Goal: Task Accomplishment & Management: Manage account settings

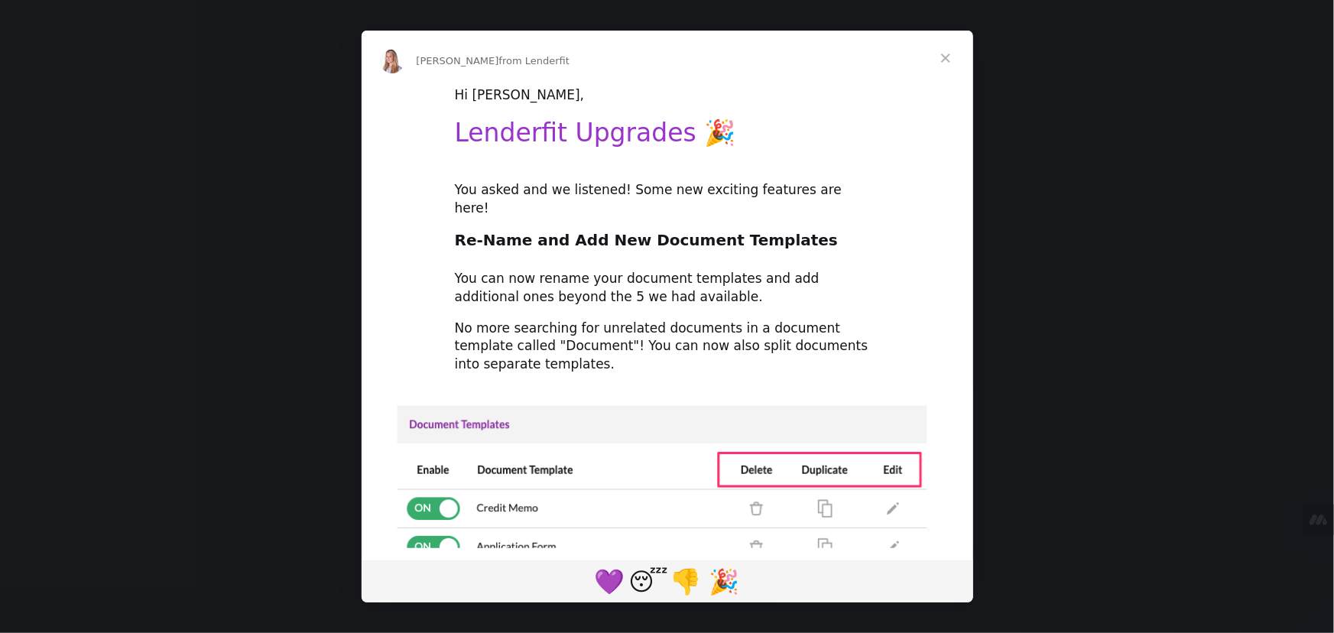
type input "[EMAIL_ADDRESS][DOMAIN_NAME]"
click at [950, 54] on span "Close" at bounding box center [945, 58] width 55 height 55
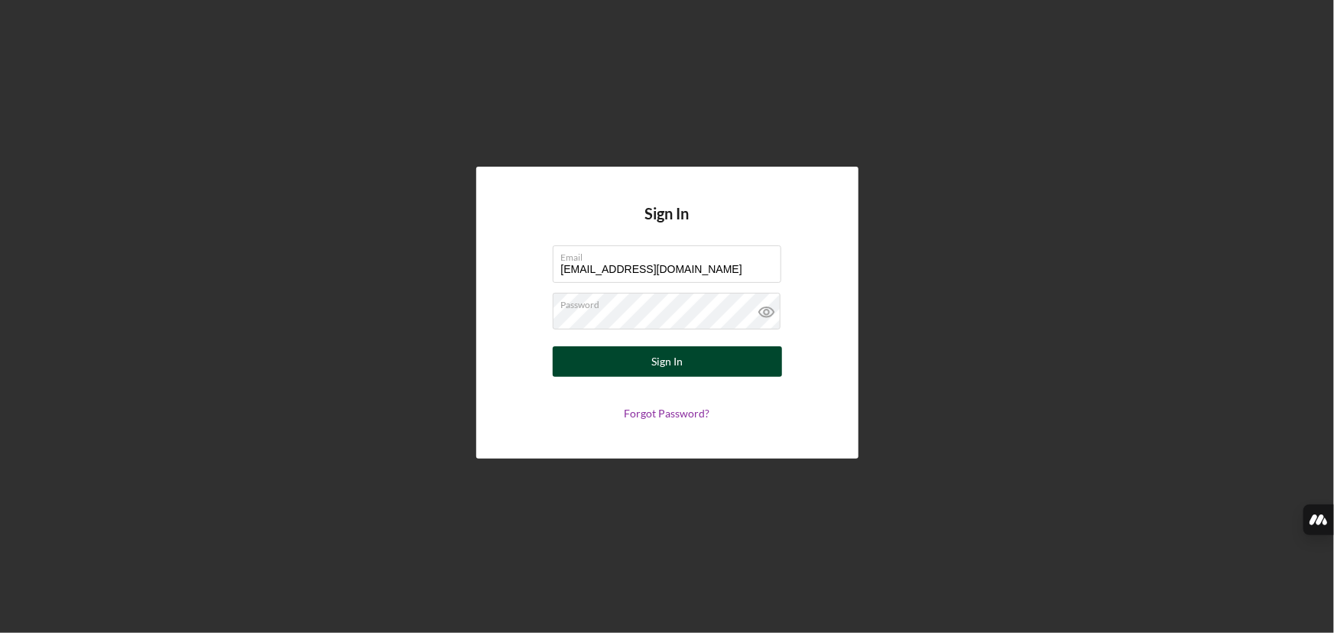
click at [683, 349] on button "Sign In" at bounding box center [667, 361] width 229 height 31
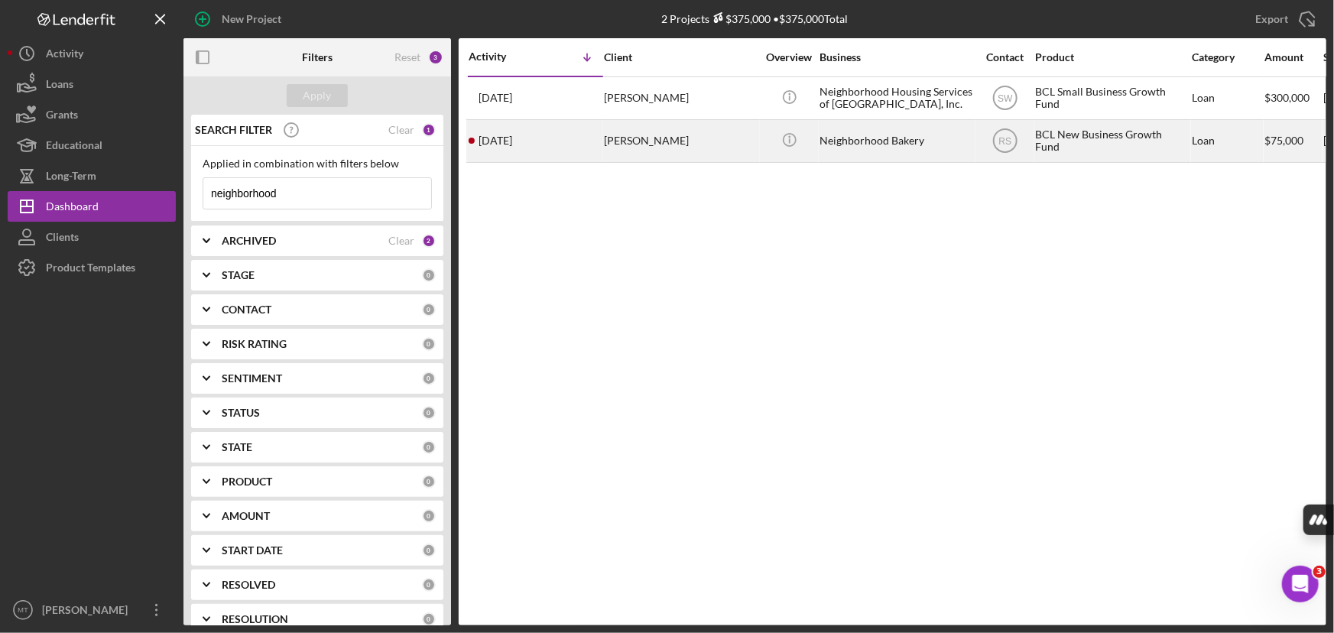
click at [648, 143] on div "[PERSON_NAME]" at bounding box center [680, 141] width 153 height 41
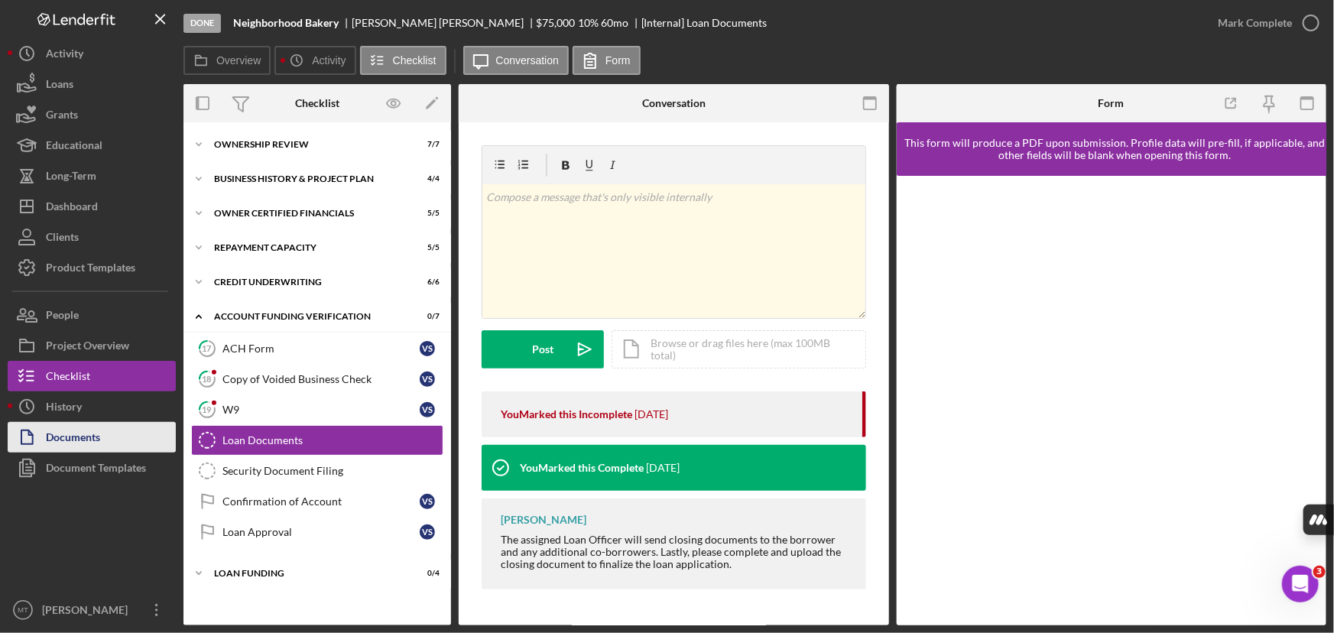
drag, startPoint x: 122, startPoint y: 428, endPoint x: 130, endPoint y: 429, distance: 8.4
click at [122, 428] on button "Documents" at bounding box center [92, 437] width 168 height 31
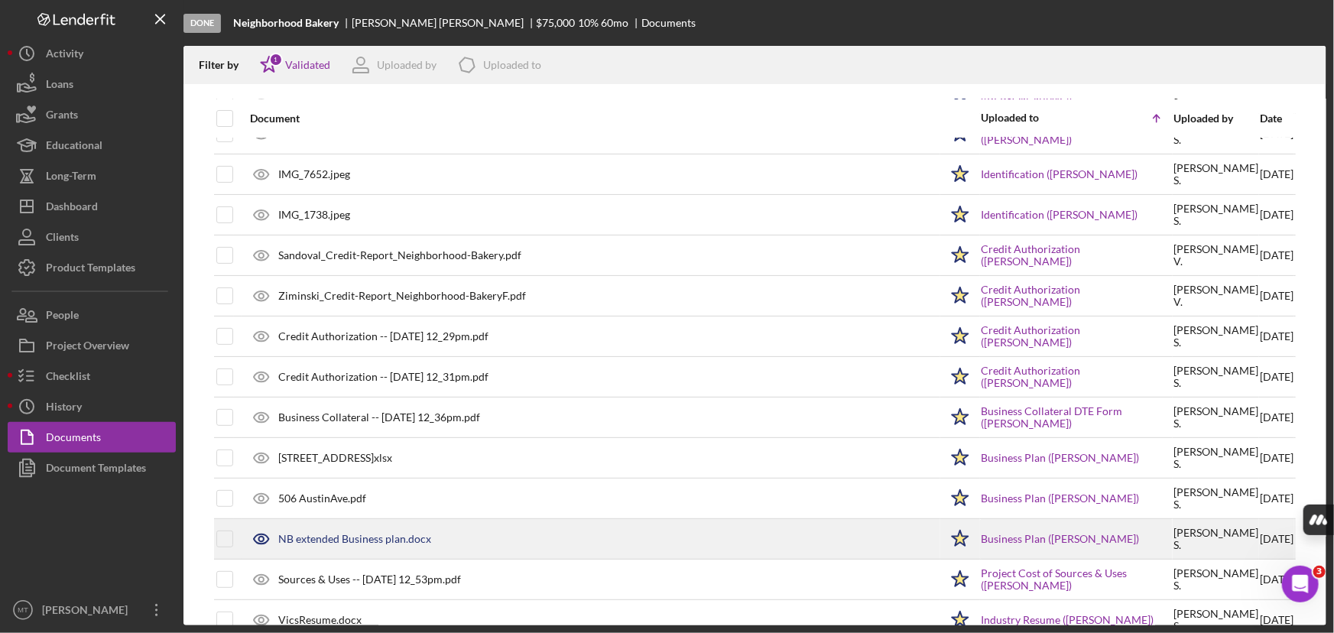
scroll to position [208, 0]
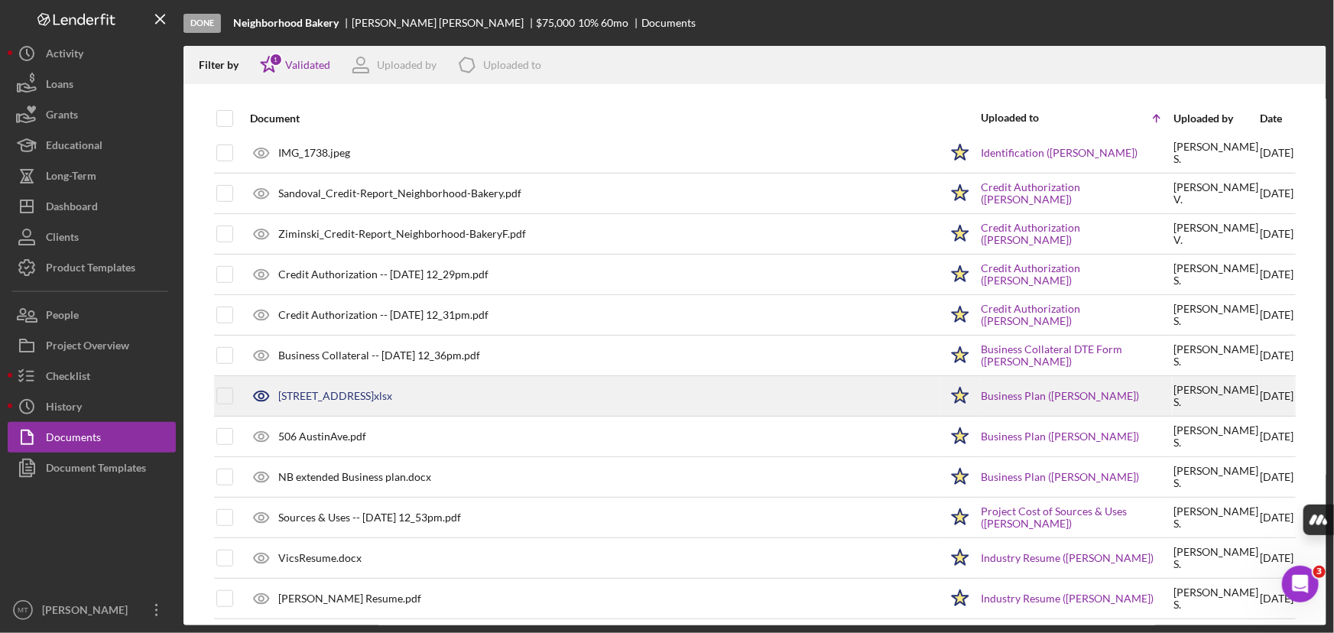
click at [355, 396] on div "[STREET_ADDRESS]xlsx" at bounding box center [335, 396] width 114 height 12
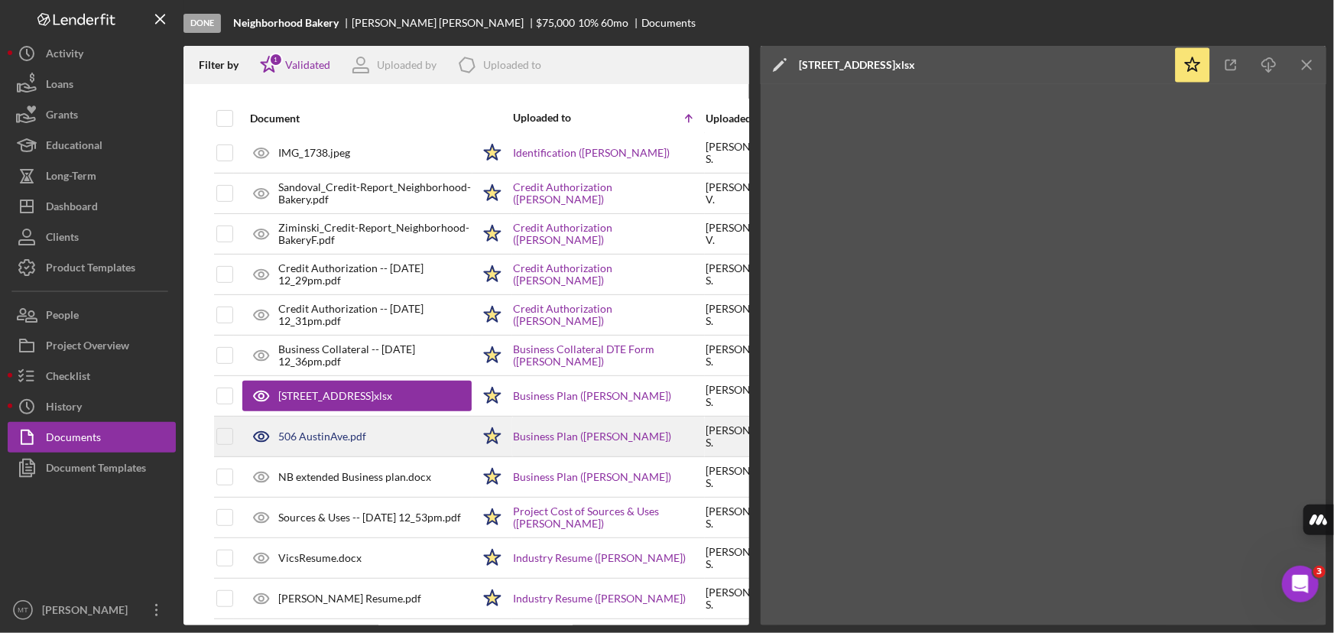
click at [348, 446] on div "506 AustinAve.pdf" at bounding box center [356, 436] width 229 height 38
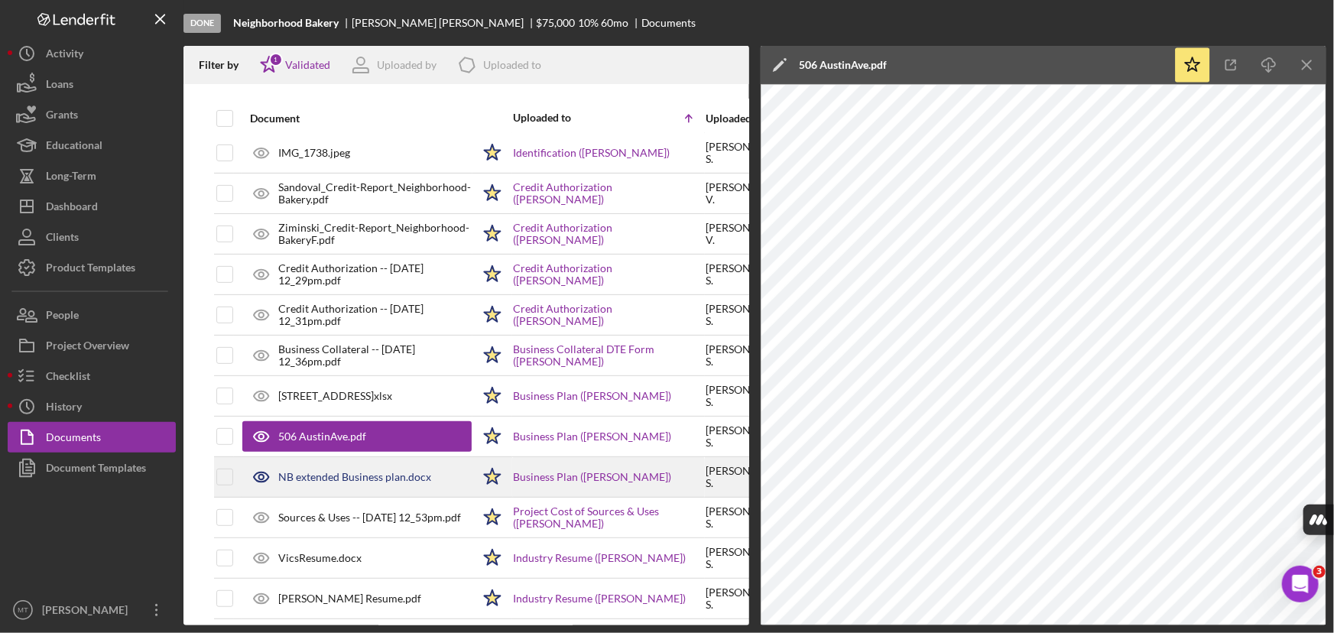
click at [382, 481] on div "NB extended Business plan.docx" at bounding box center [354, 477] width 153 height 12
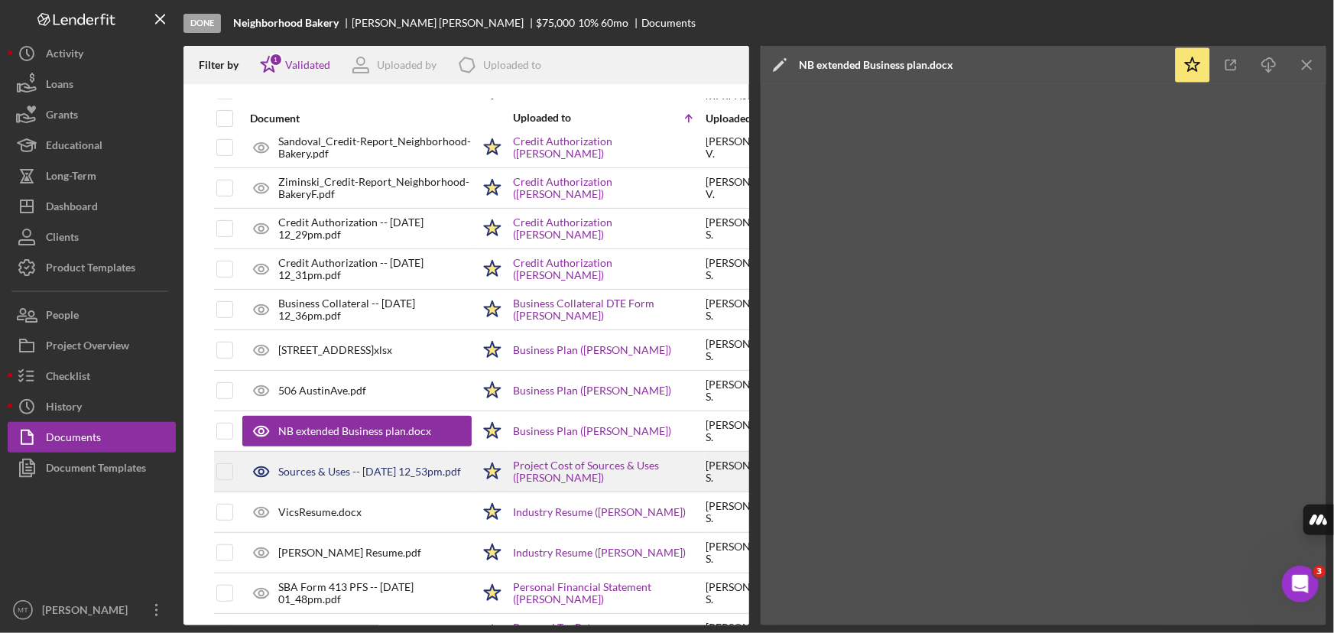
scroll to position [278, 0]
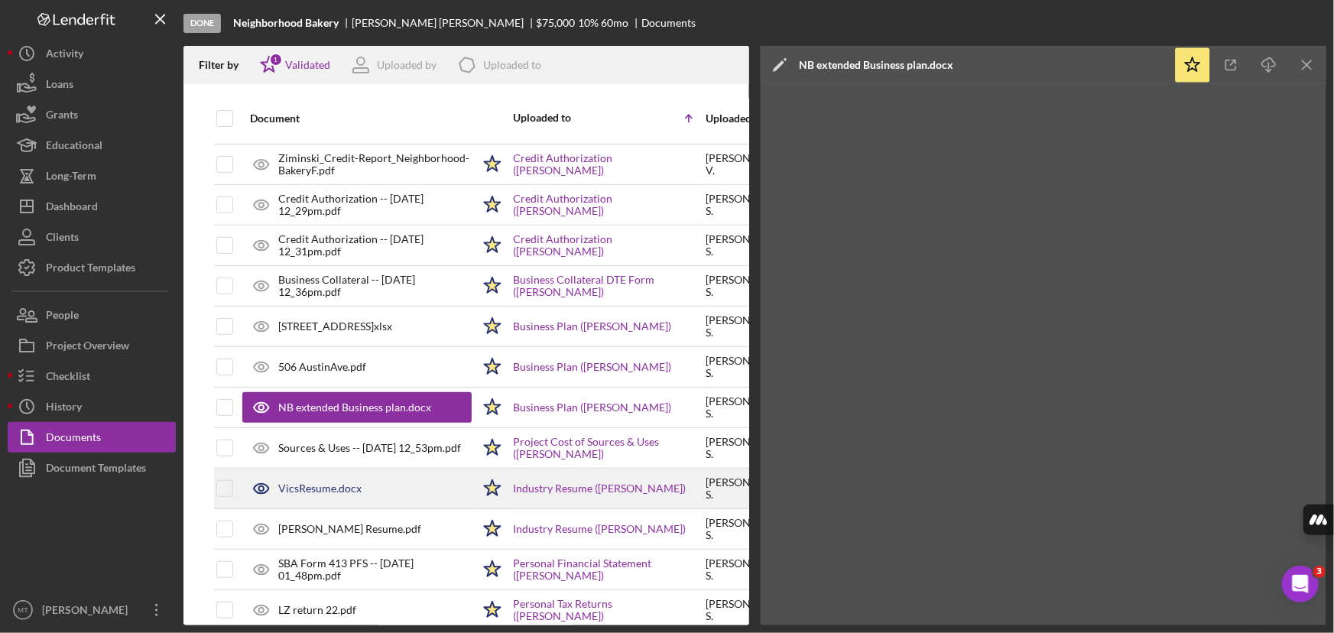
click at [349, 496] on div "VicsResume.docx" at bounding box center [356, 488] width 229 height 38
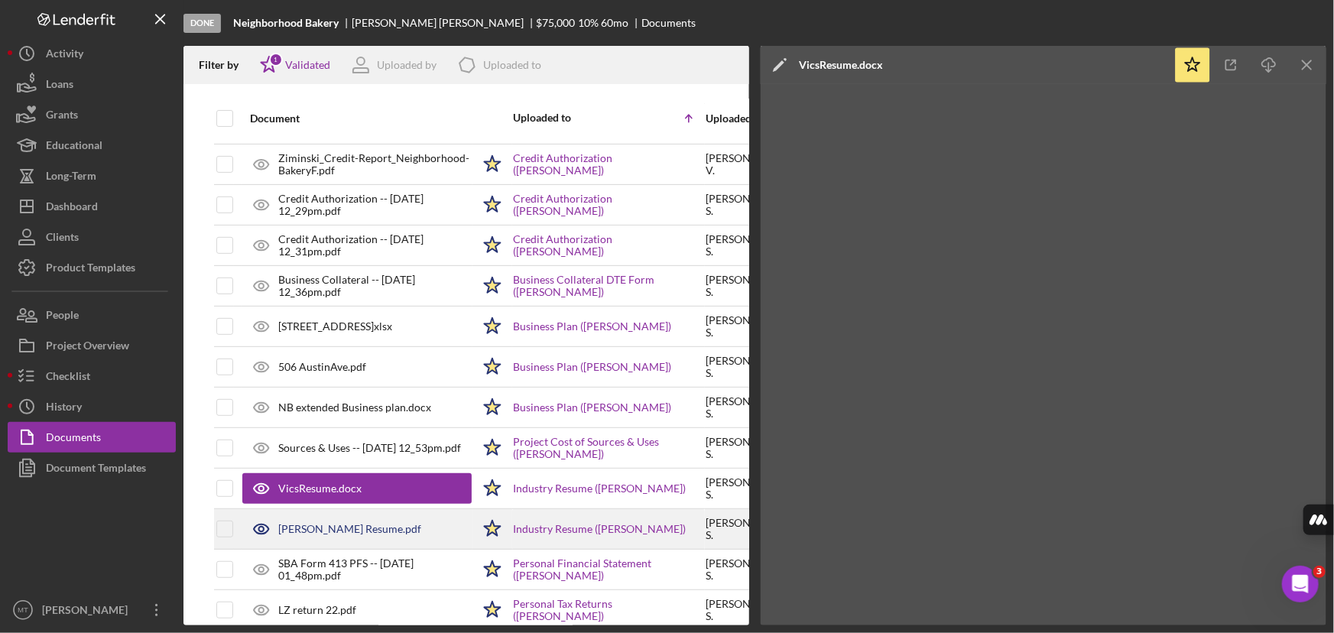
click at [347, 518] on div "[PERSON_NAME] Resume.pdf" at bounding box center [356, 529] width 229 height 38
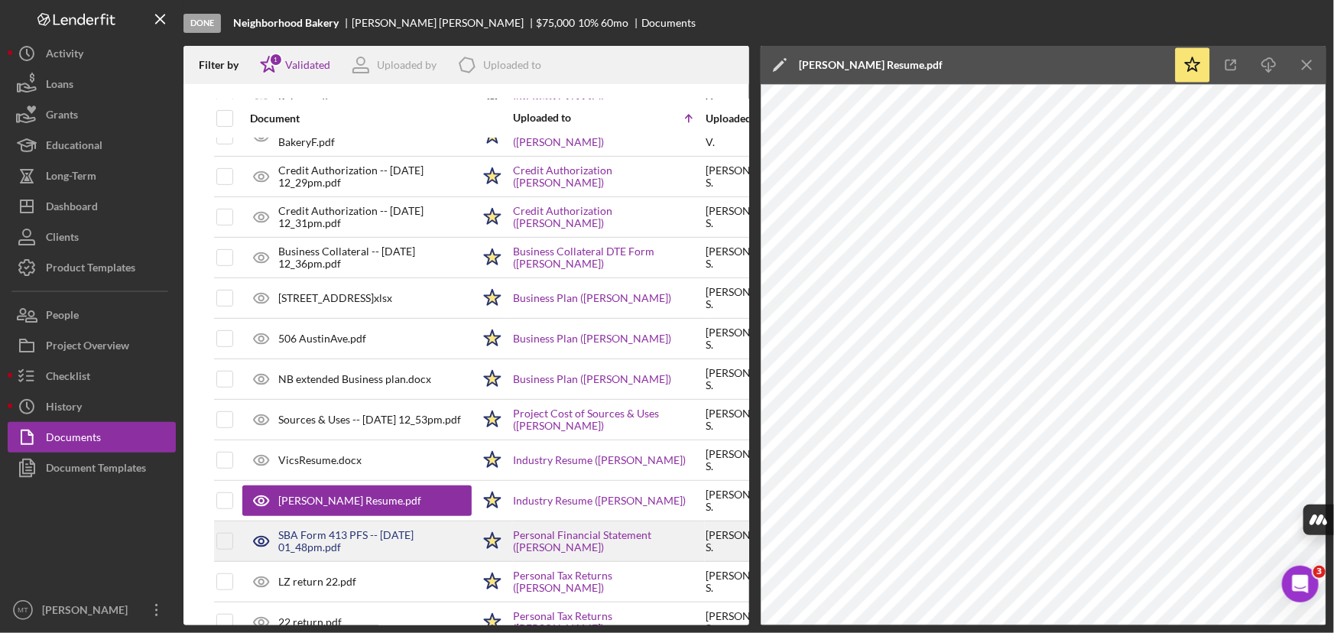
scroll to position [347, 0]
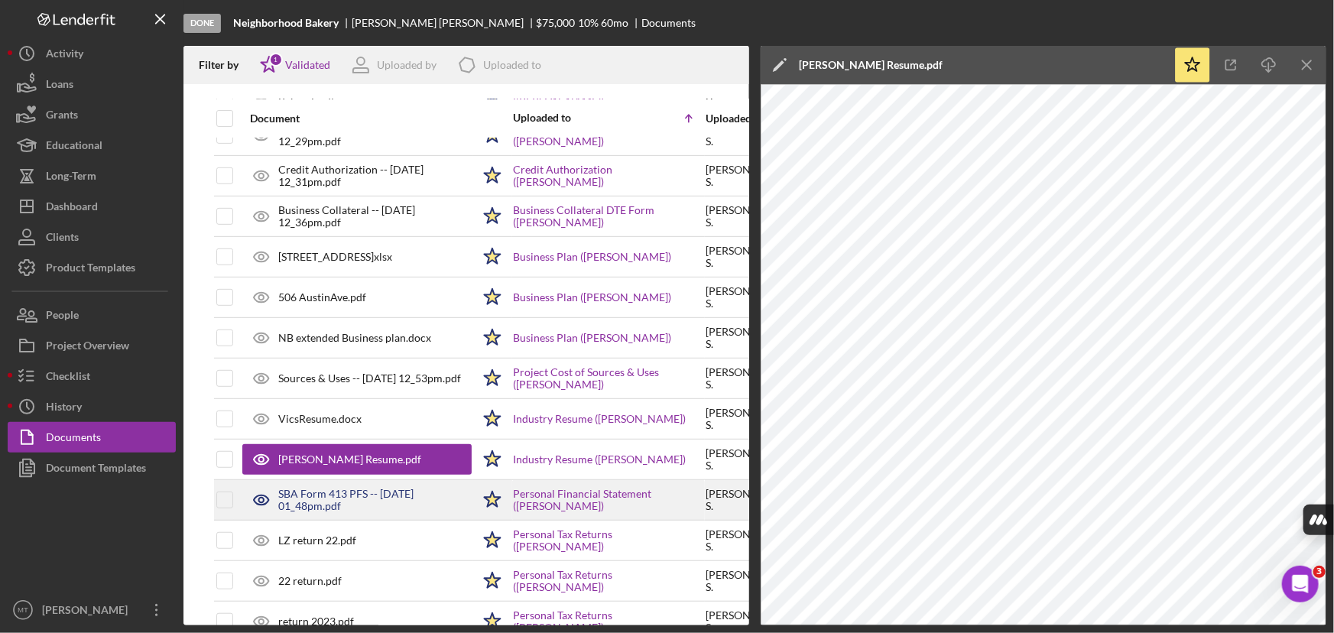
click at [352, 501] on div "SBA Form 413 PFS -- [DATE] 01_48pm.pdf" at bounding box center [374, 500] width 193 height 24
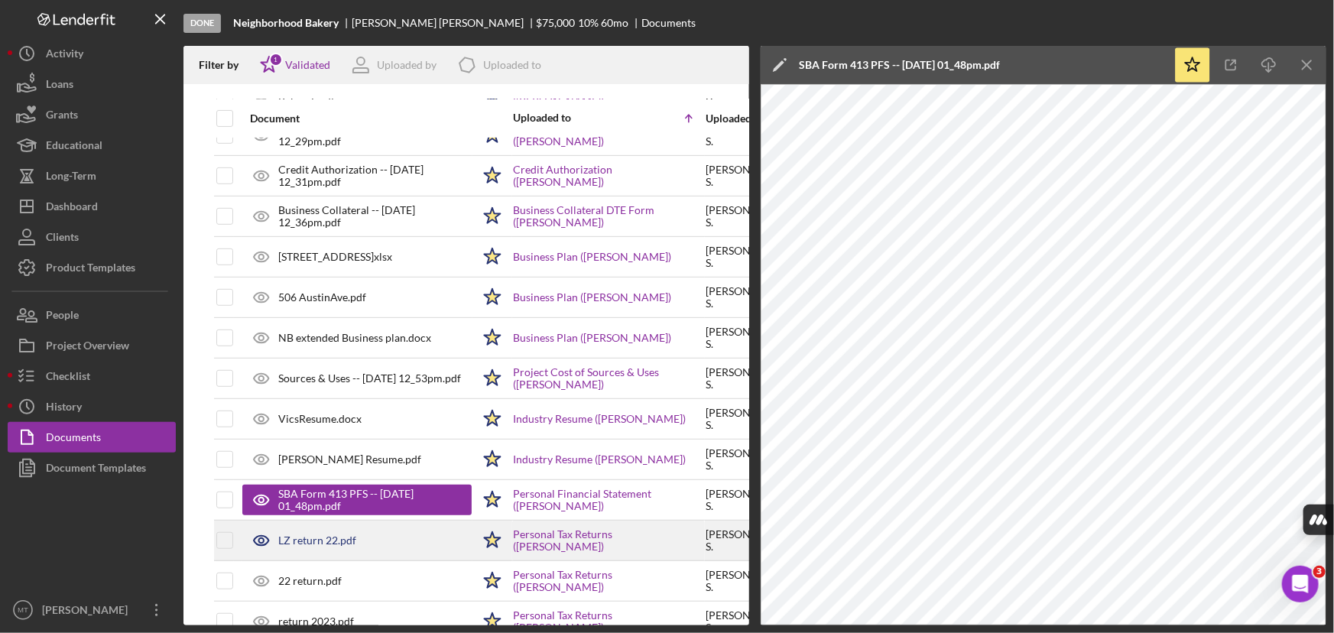
scroll to position [417, 0]
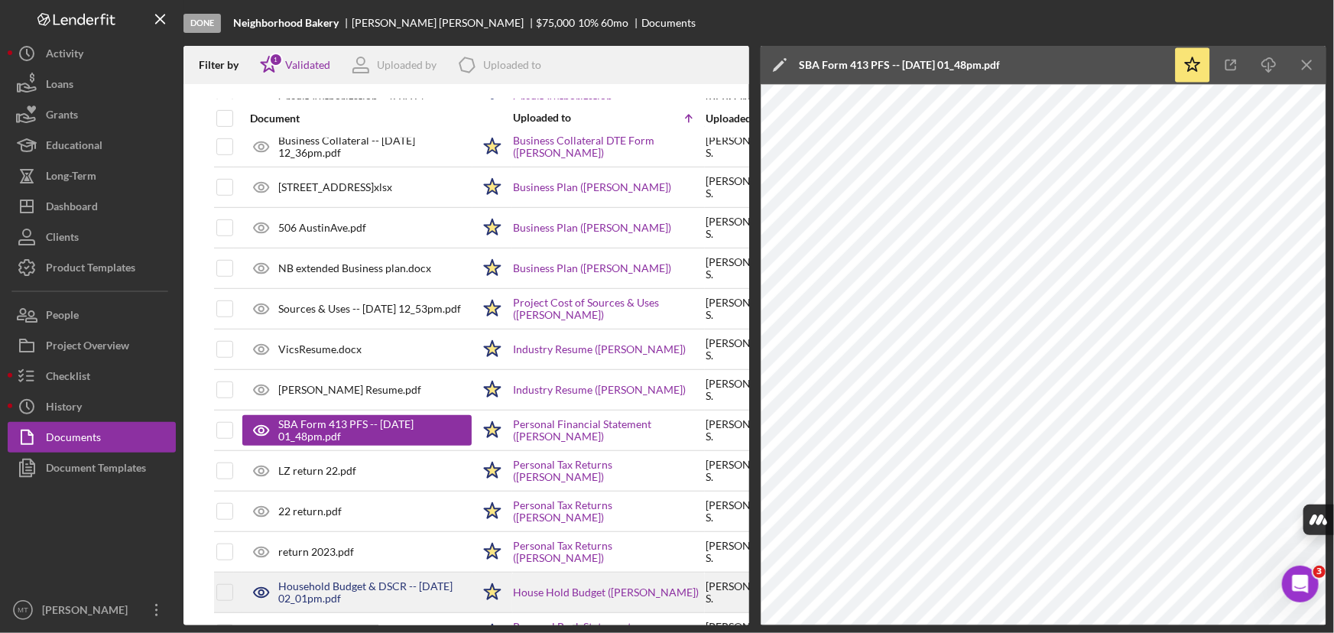
click at [349, 580] on div "Household Budget & DSCR -- [DATE] 02_01pm.pdf" at bounding box center [374, 592] width 193 height 24
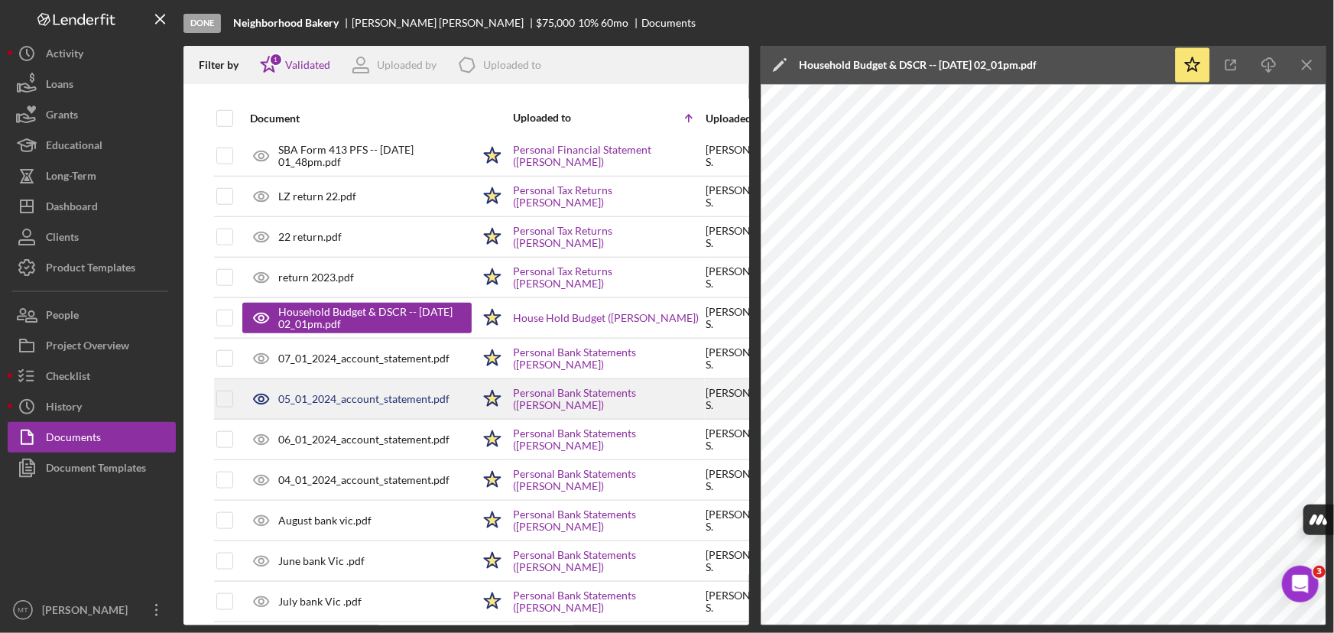
scroll to position [695, 0]
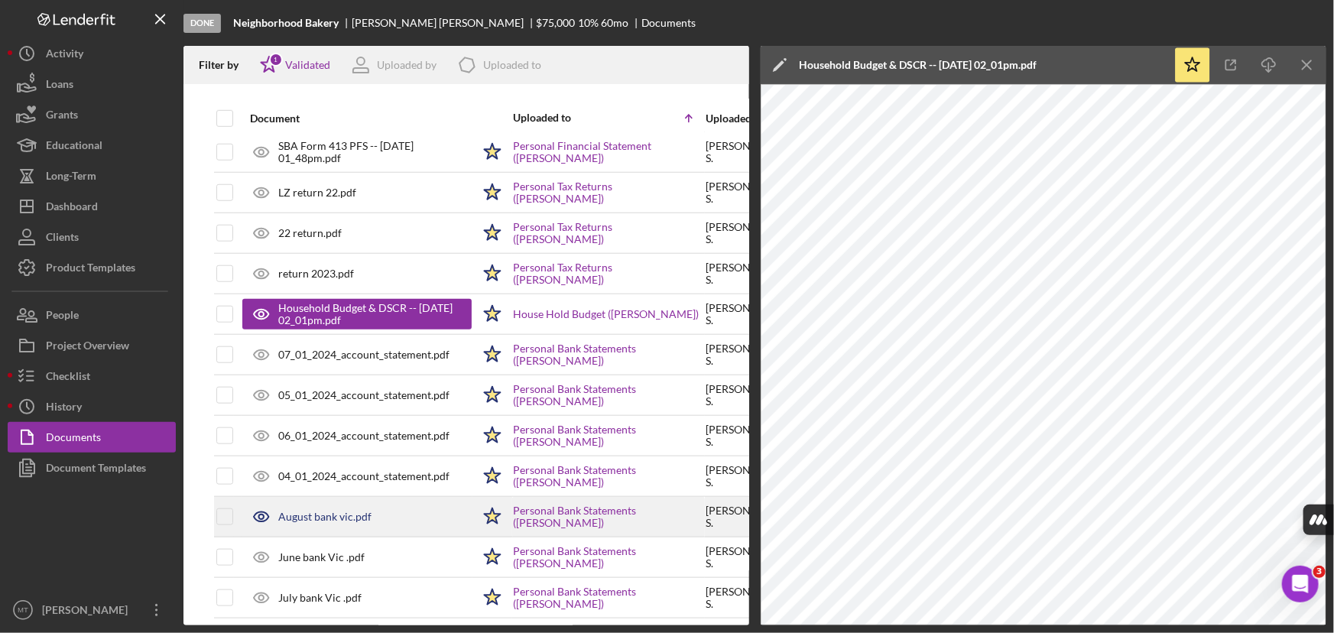
click at [317, 519] on div "August bank vic.pdf" at bounding box center [324, 517] width 93 height 12
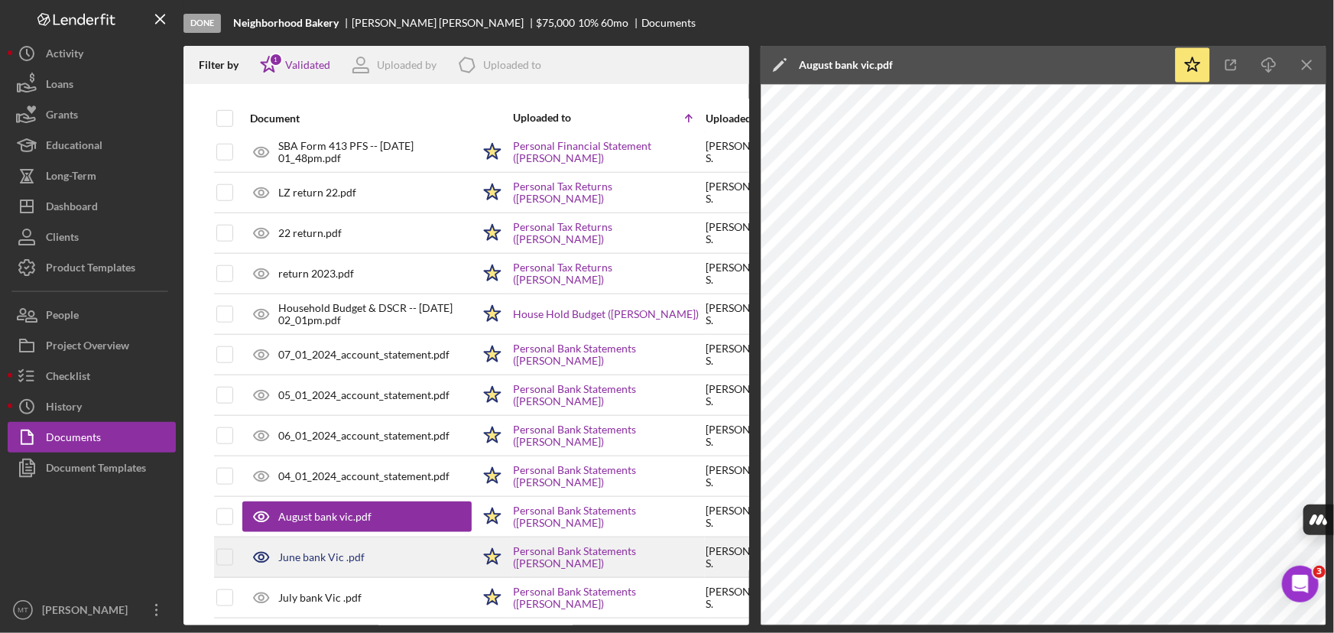
click at [320, 541] on div "June bank Vic .pdf" at bounding box center [356, 557] width 229 height 38
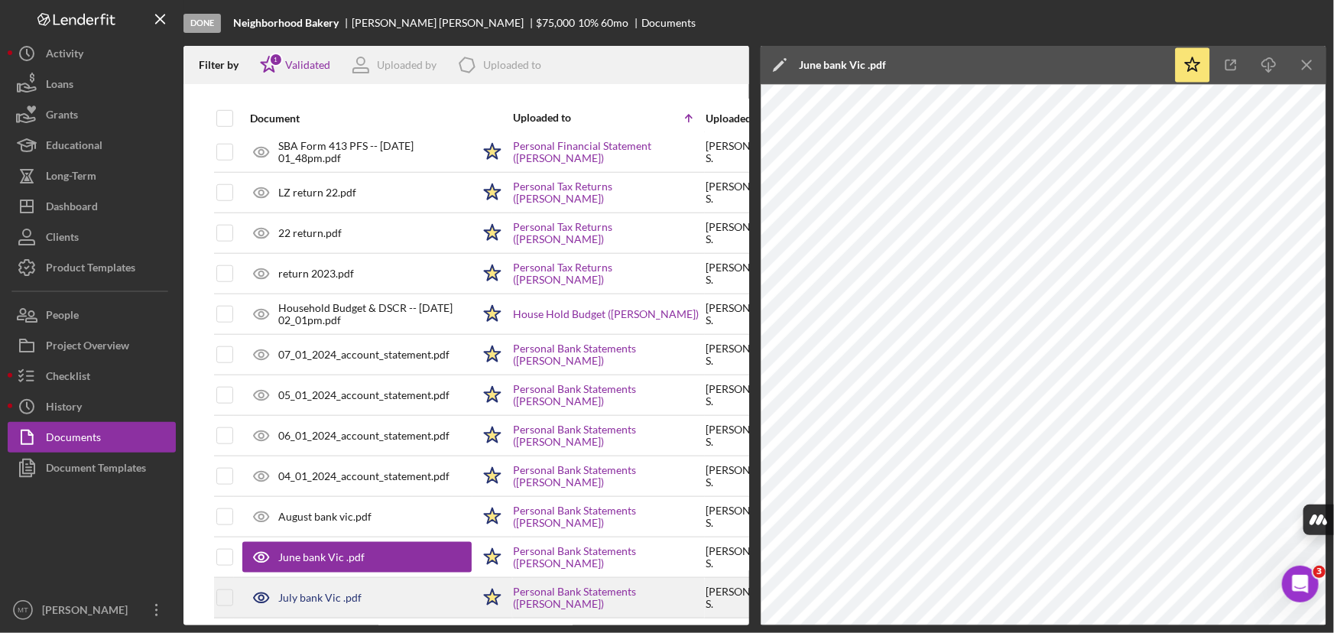
click at [325, 580] on div "July bank Vic .pdf" at bounding box center [356, 598] width 229 height 38
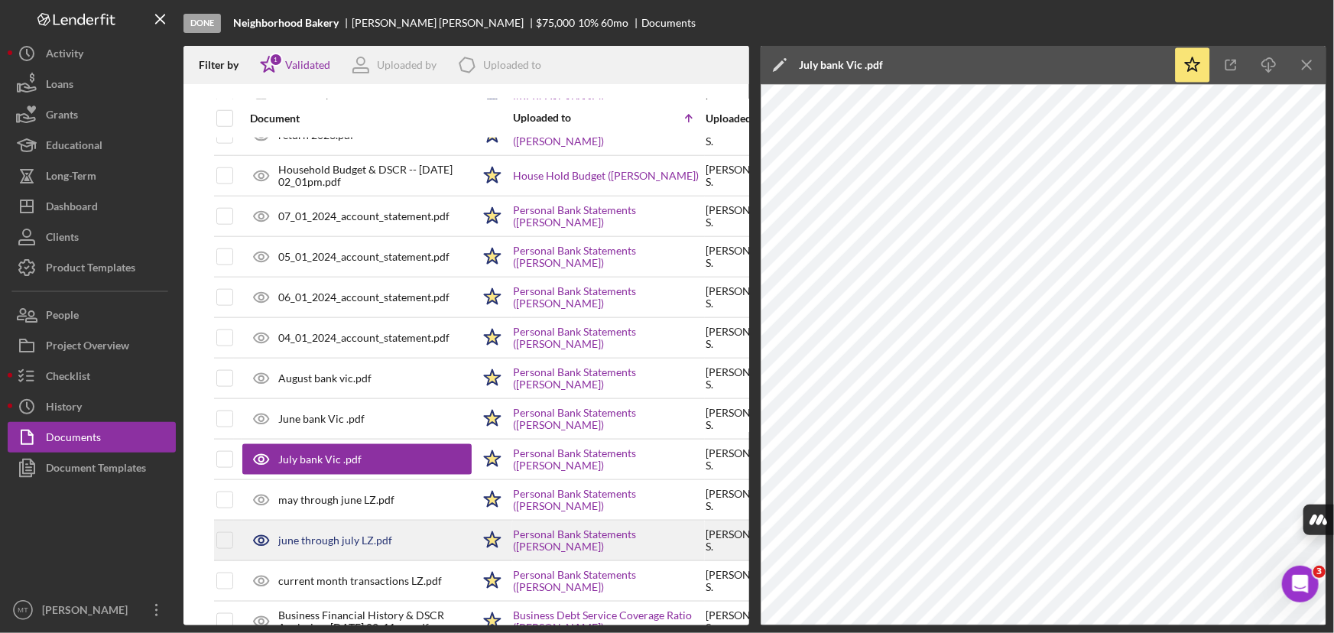
scroll to position [903, 0]
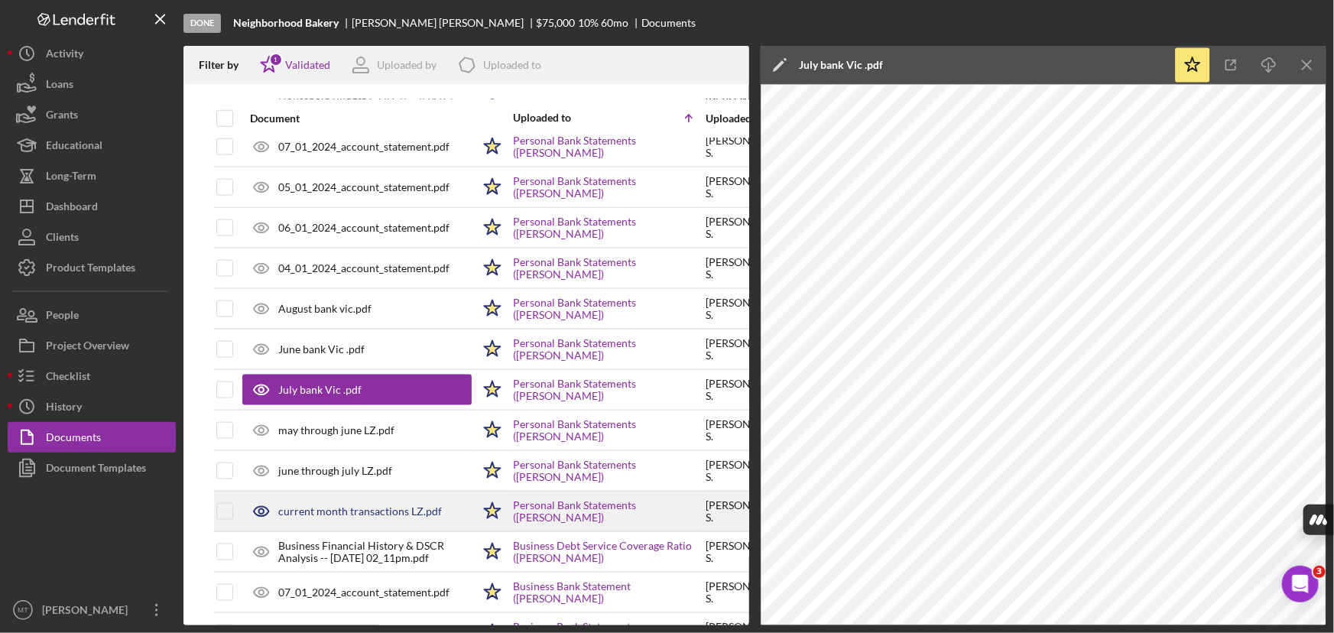
click at [341, 517] on div "current month transactions LZ.pdf" at bounding box center [356, 511] width 229 height 38
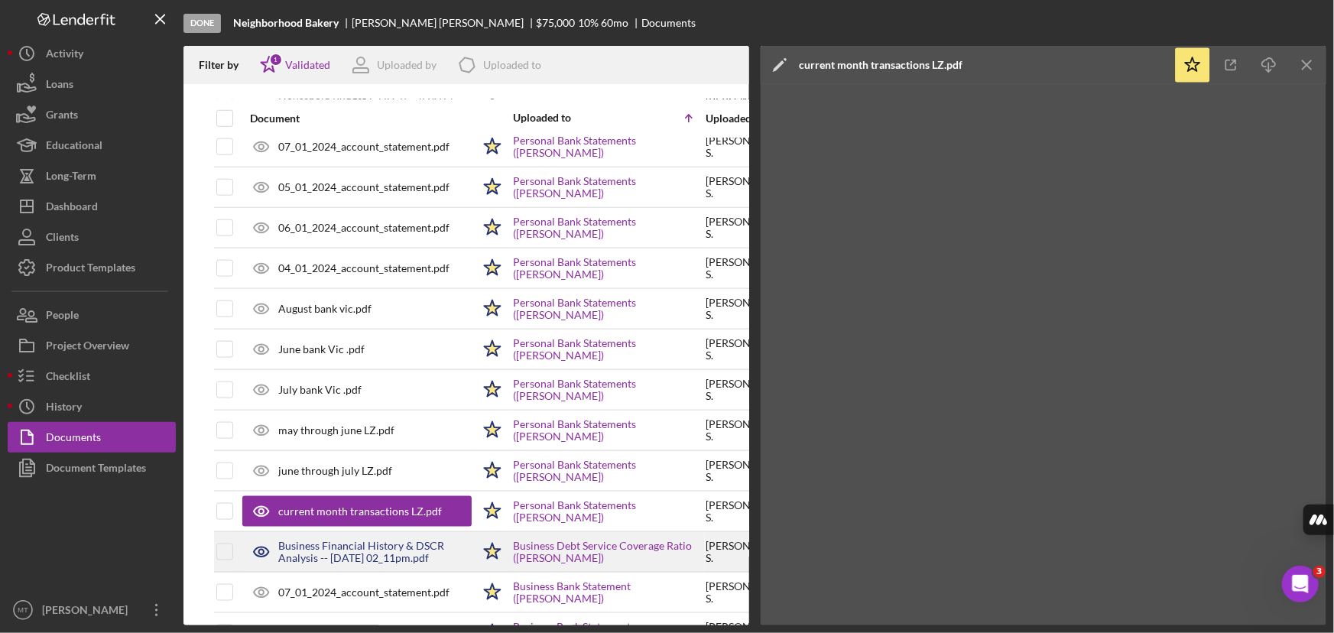
click at [349, 543] on div "Business Financial History & DSCR Analysis -- [DATE] 02_11pm.pdf" at bounding box center [374, 552] width 193 height 24
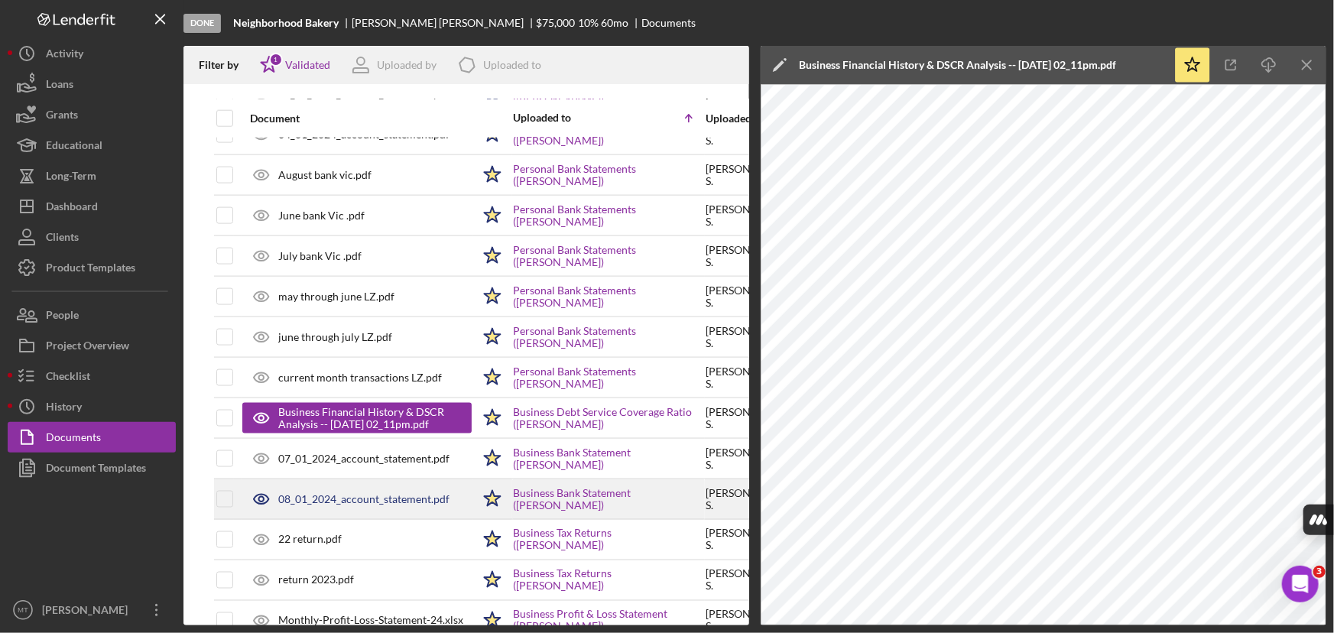
scroll to position [1042, 0]
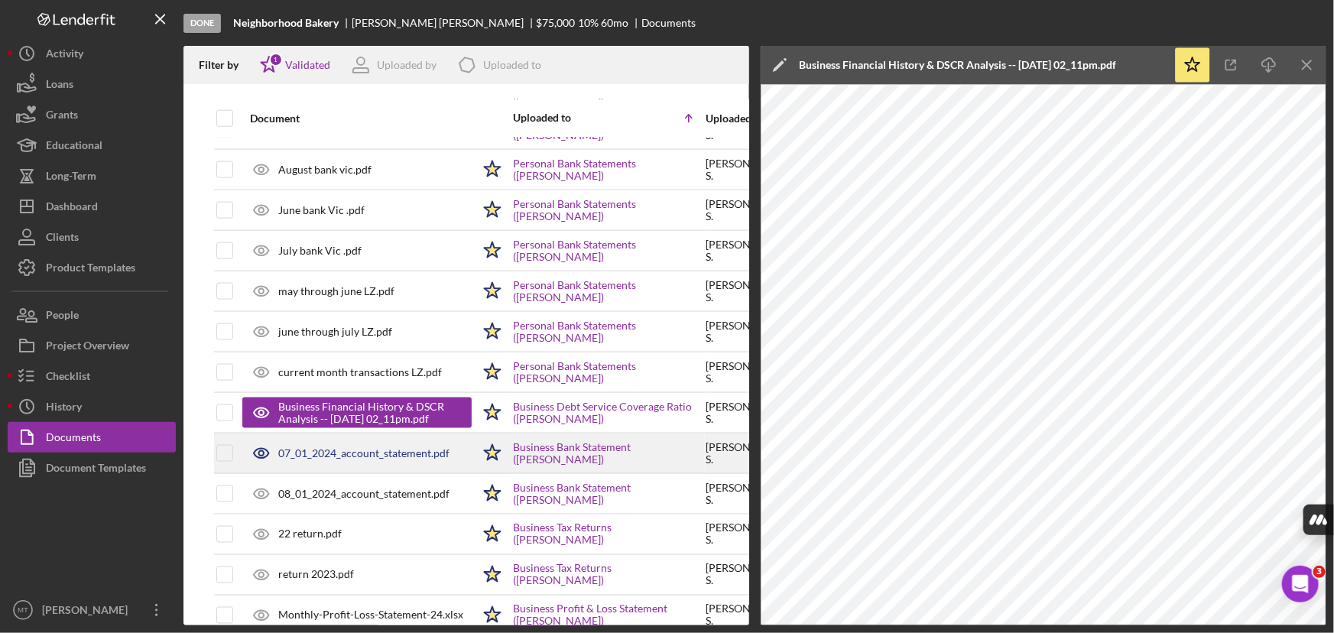
click at [349, 461] on div "07_01_2024_account_statement.pdf" at bounding box center [356, 453] width 229 height 38
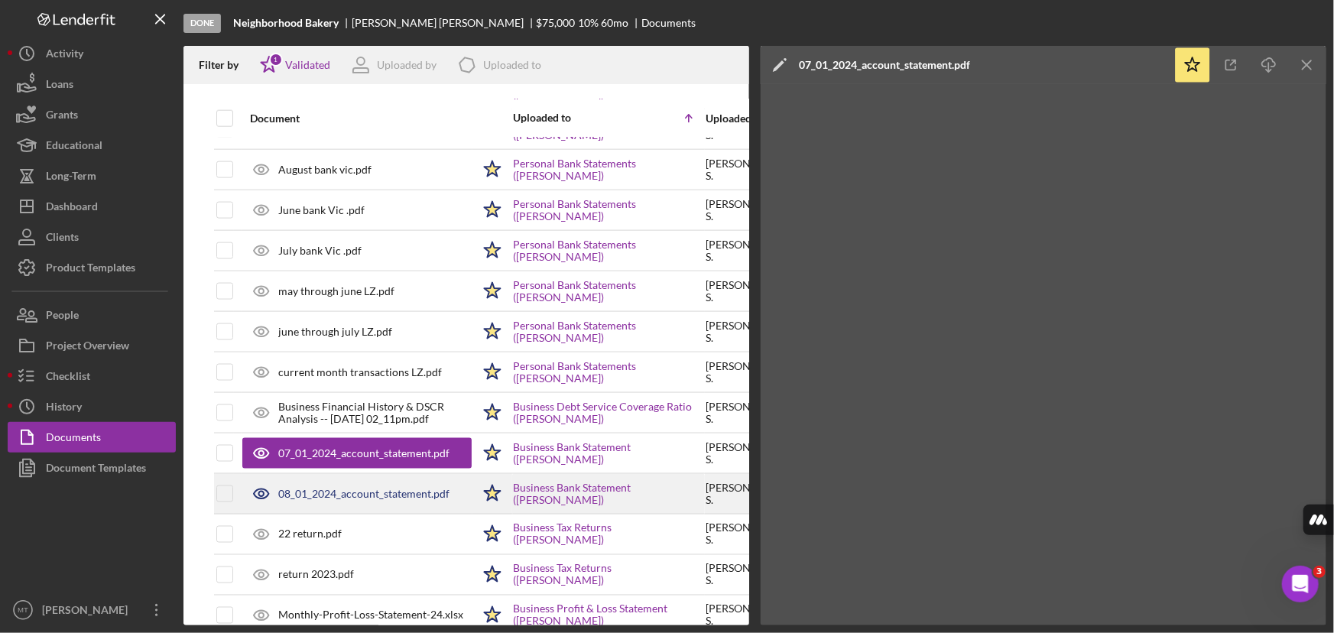
click at [351, 489] on div "08_01_2024_account_statement.pdf" at bounding box center [363, 494] width 171 height 12
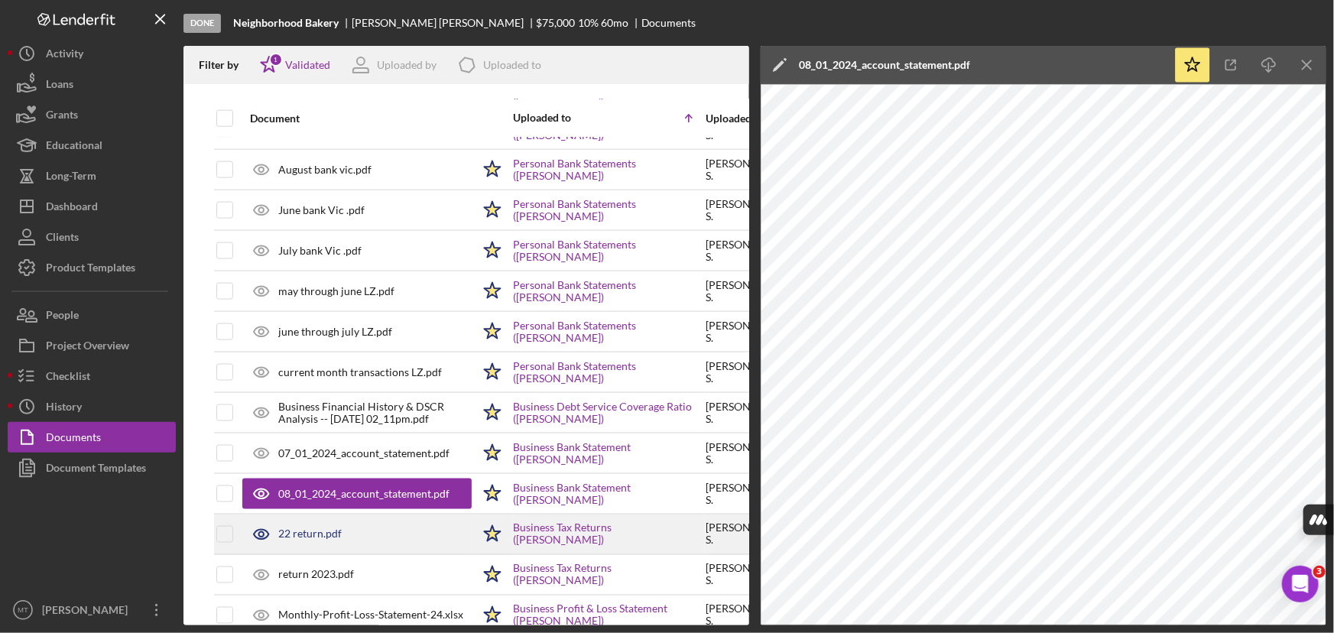
scroll to position [1181, 0]
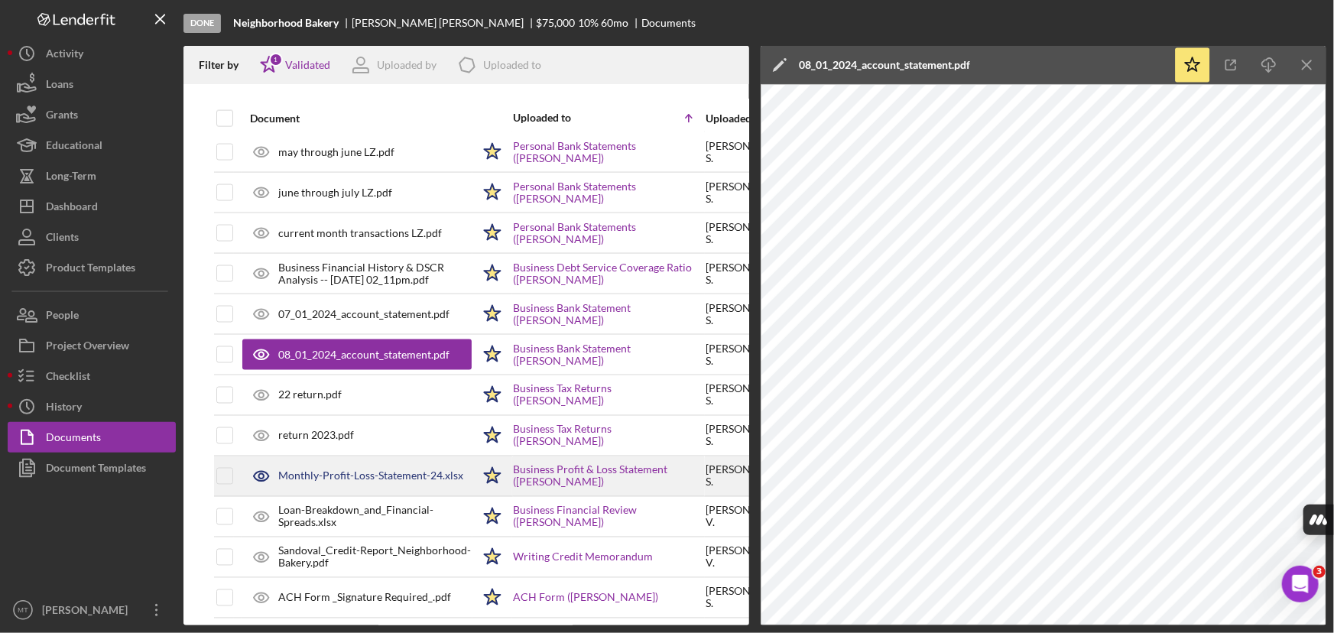
click at [329, 473] on div "Monthly-Profit-Loss-Statement-24.xlsx" at bounding box center [370, 476] width 185 height 12
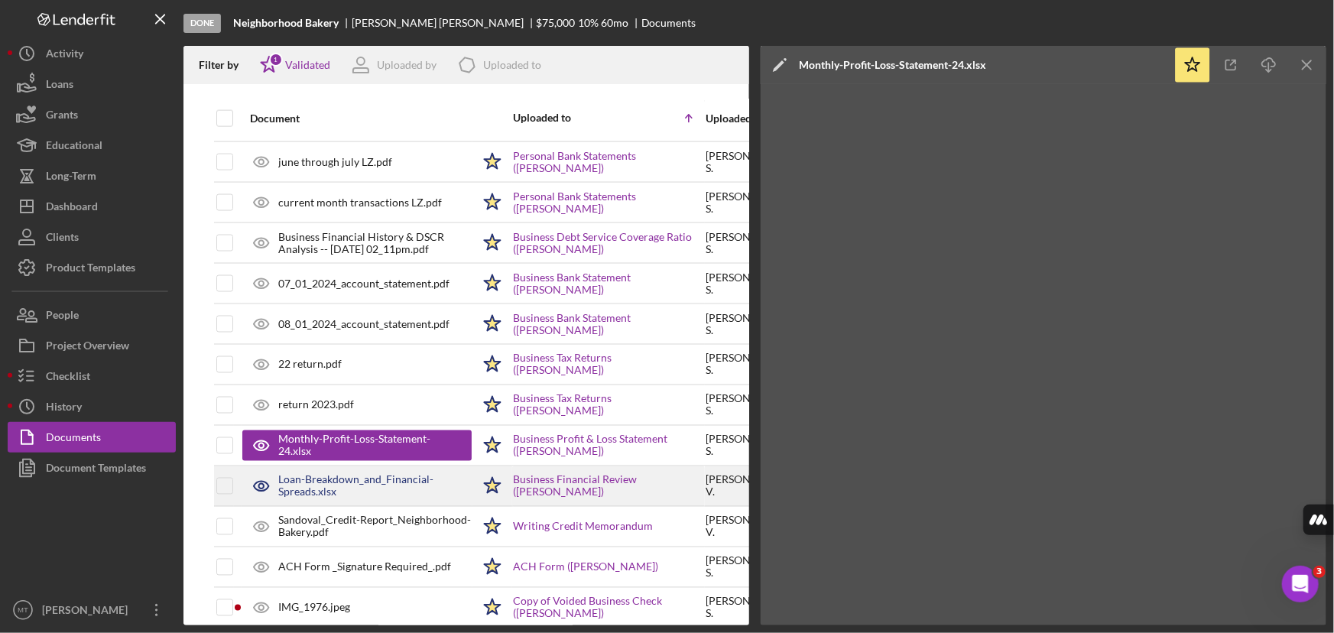
scroll to position [1237, 0]
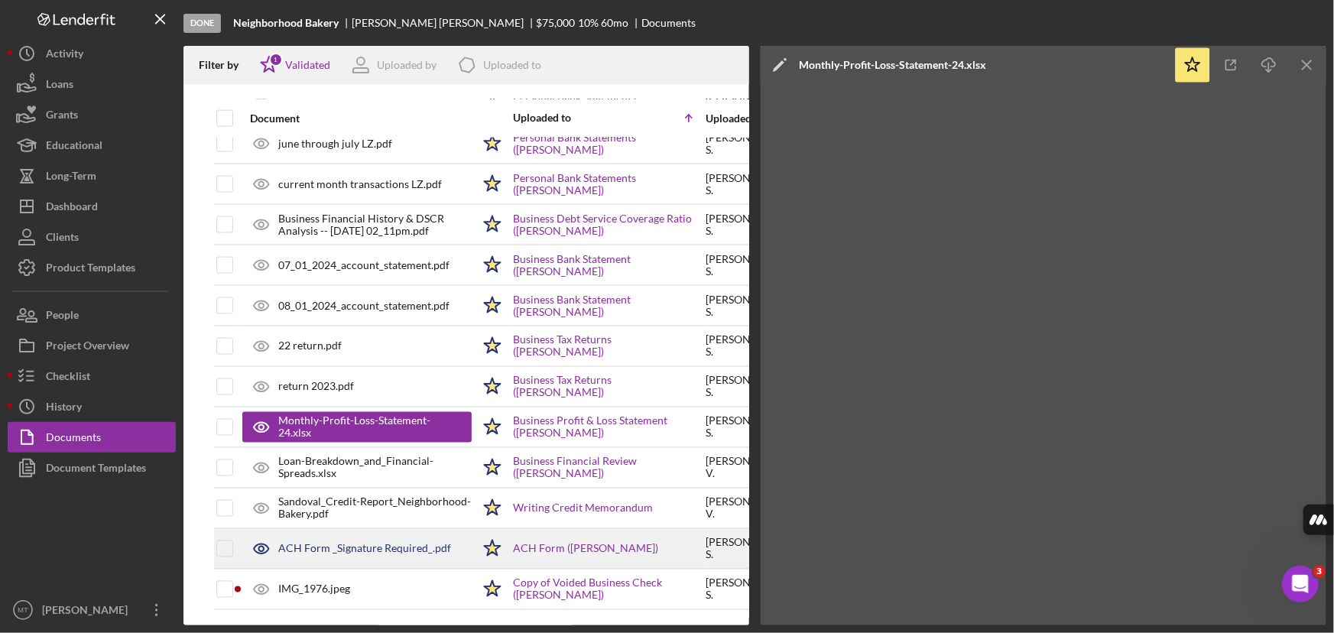
click at [378, 530] on div "ACH Form _Signature Required_.pdf" at bounding box center [356, 549] width 229 height 38
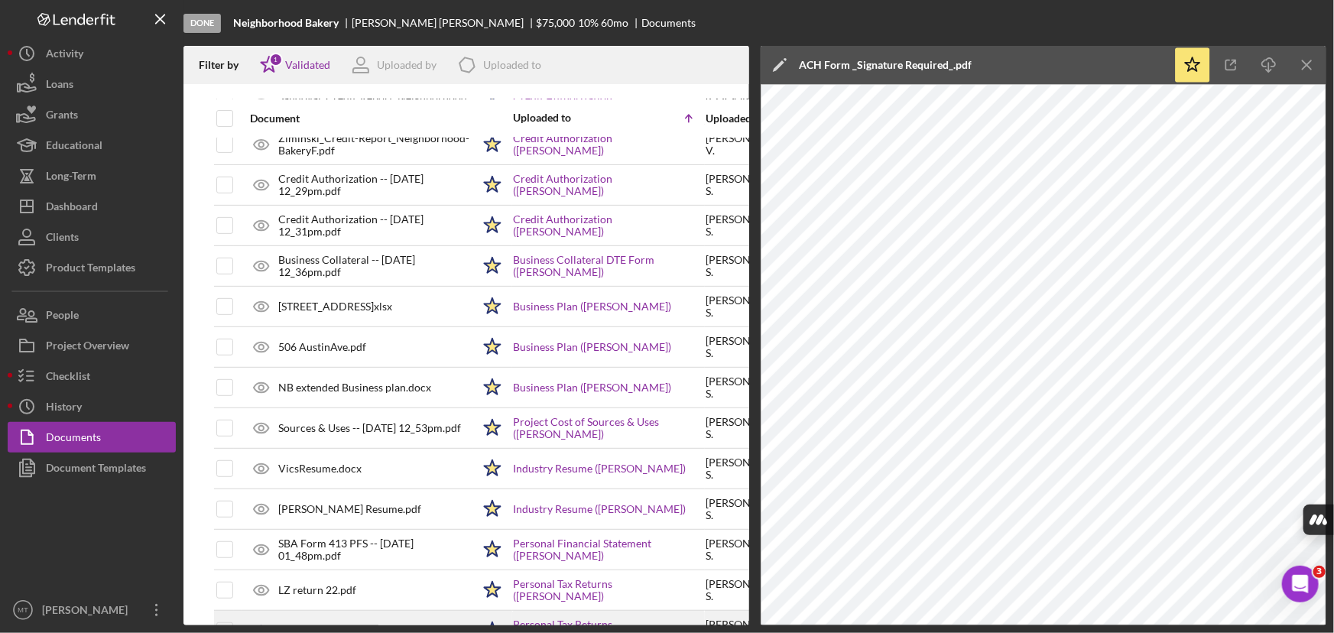
scroll to position [264, 0]
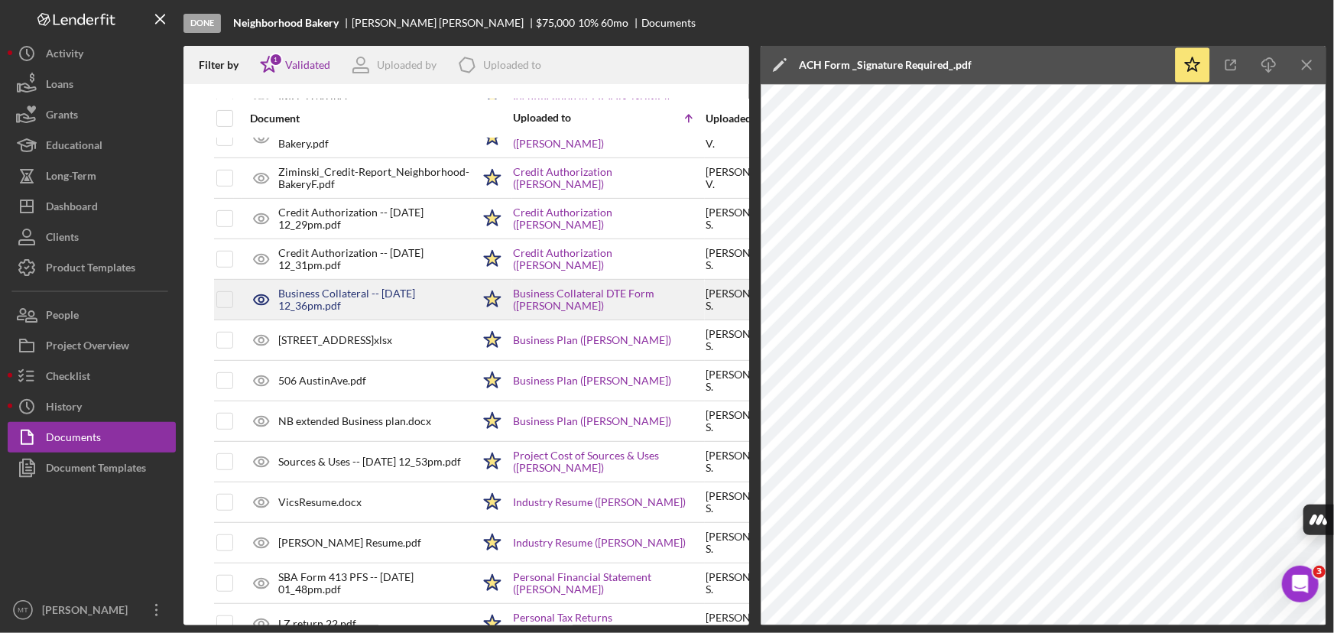
click at [361, 292] on div "Business Collateral -- [DATE] 12_36pm.pdf" at bounding box center [374, 299] width 193 height 24
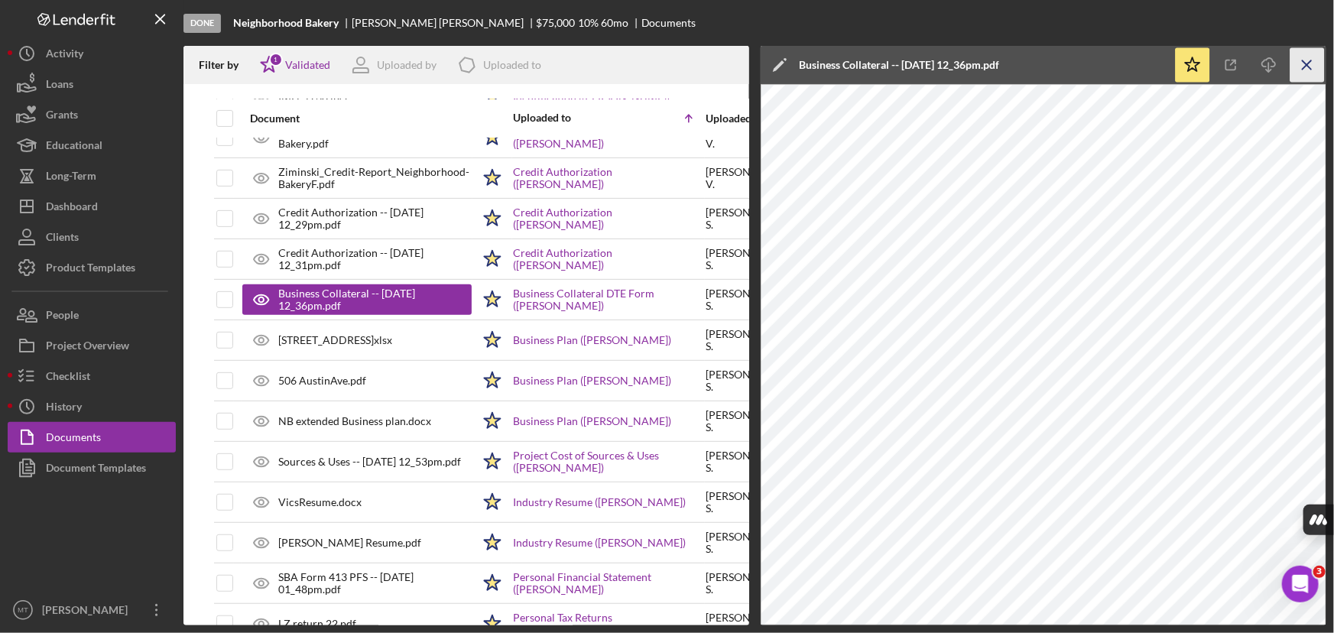
click at [1305, 64] on icon "Icon/Menu Close" at bounding box center [1308, 65] width 34 height 34
